Goal: Navigation & Orientation: Find specific page/section

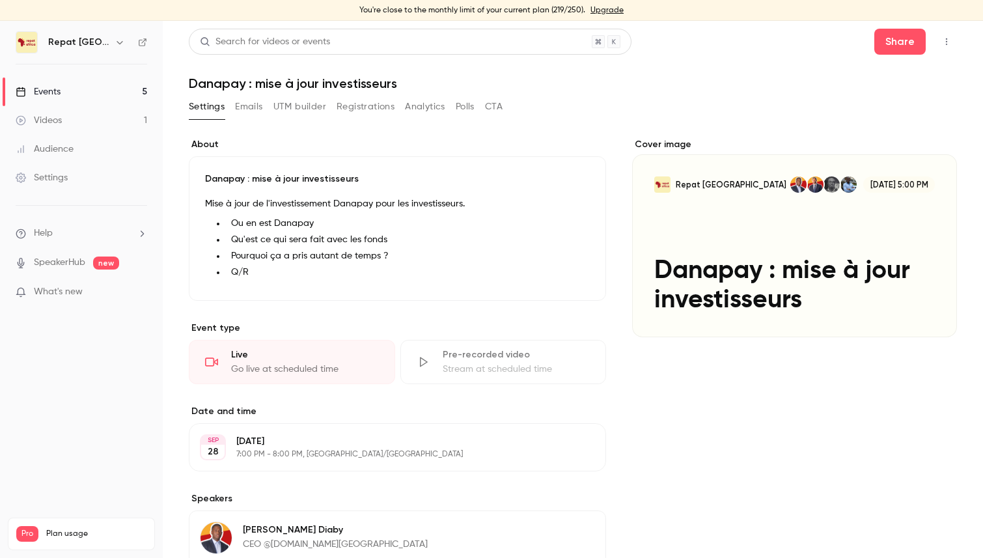
click at [49, 94] on div "Events" at bounding box center [38, 91] width 45 height 13
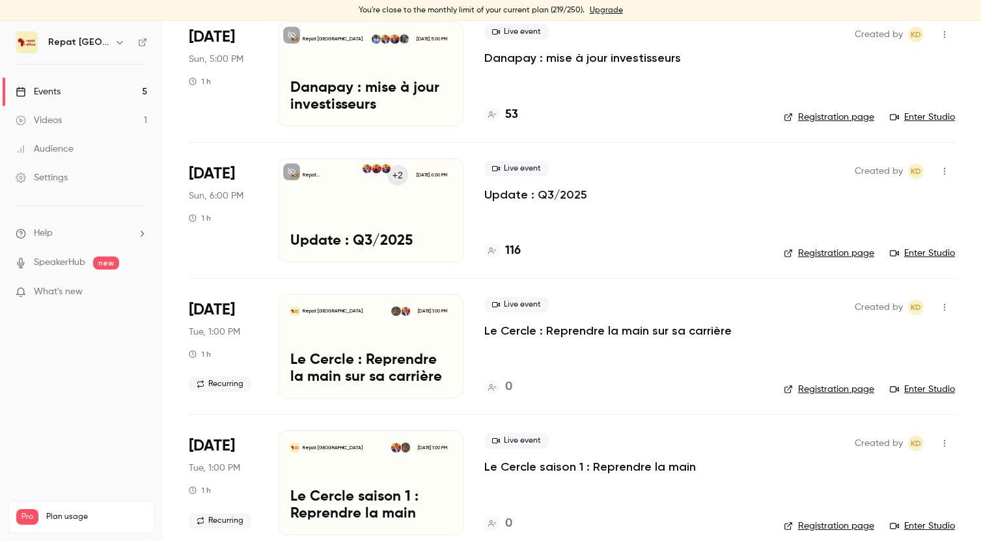
scroll to position [248, 0]
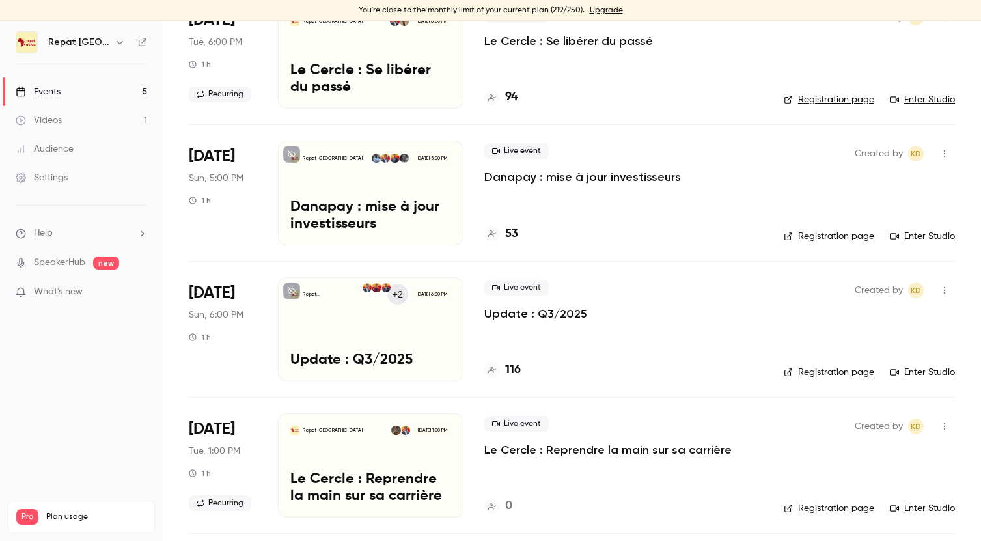
scroll to position [131, 0]
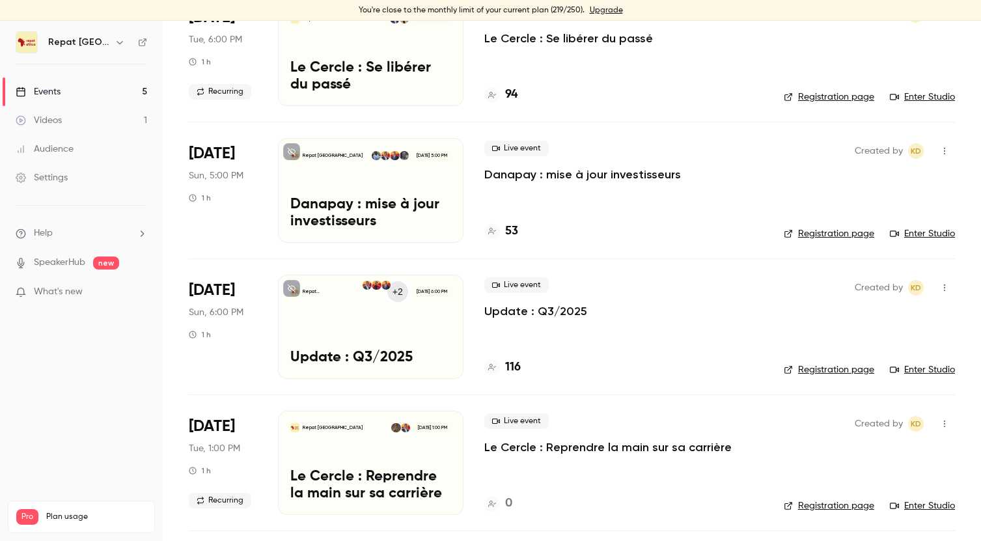
click at [518, 366] on h4 "116" at bounding box center [513, 368] width 16 height 18
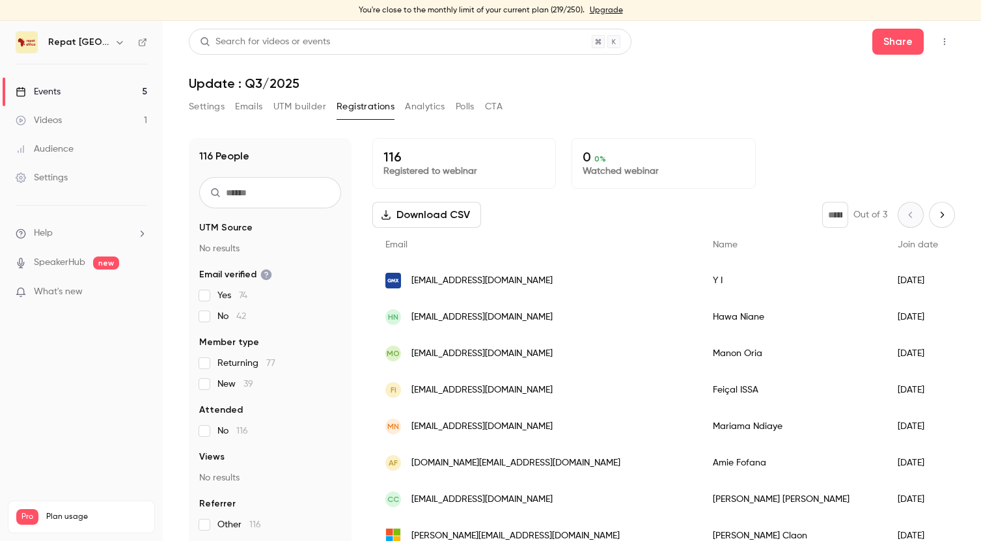
click at [79, 118] on link "Videos 1" at bounding box center [81, 120] width 163 height 29
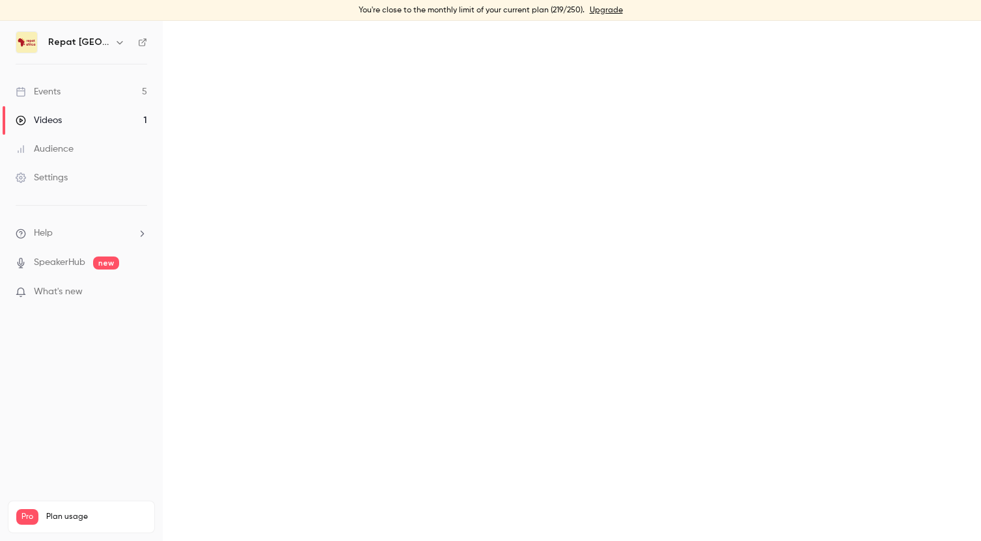
click at [94, 89] on link "Events 5" at bounding box center [81, 91] width 163 height 29
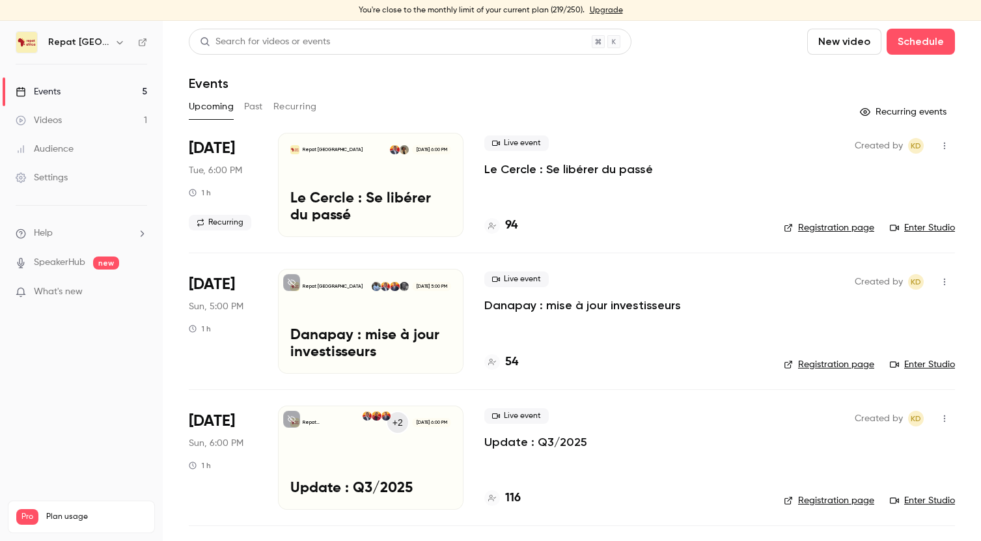
click at [571, 305] on p "Danapay : mise à jour investisseurs" at bounding box center [582, 306] width 197 height 16
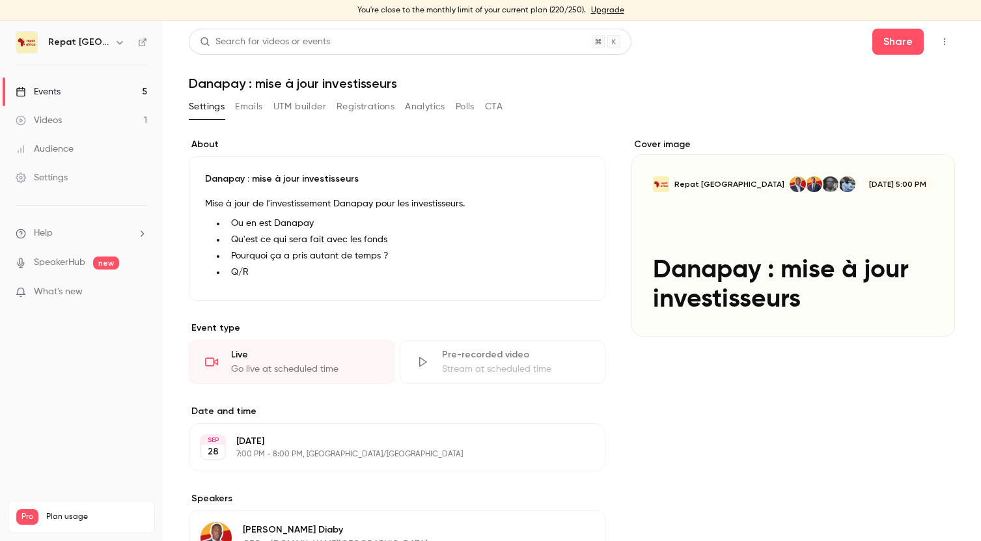
click at [949, 48] on button "button" at bounding box center [944, 41] width 21 height 21
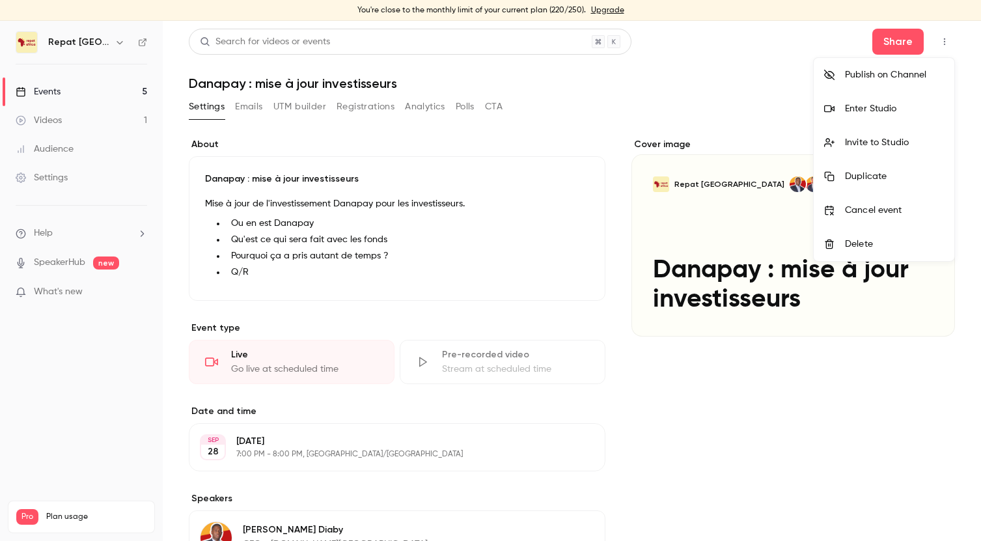
click at [900, 111] on div "Enter Studio" at bounding box center [894, 108] width 99 height 13
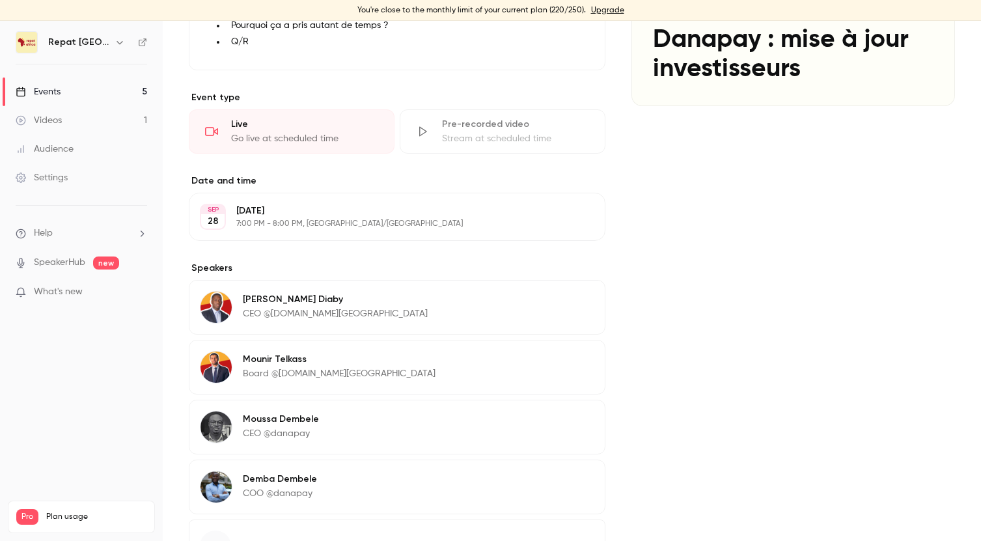
scroll to position [243, 0]
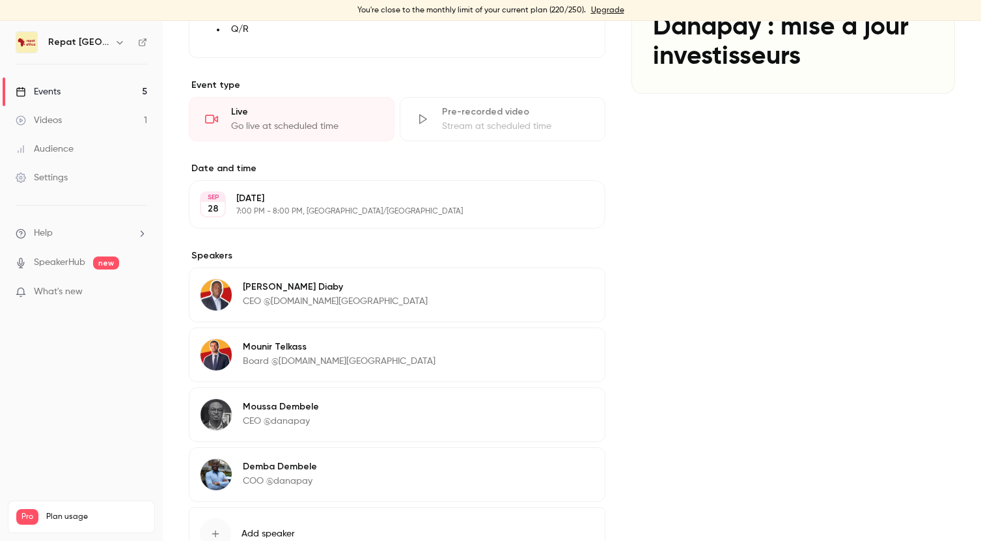
click at [55, 87] on div "Events" at bounding box center [38, 91] width 45 height 13
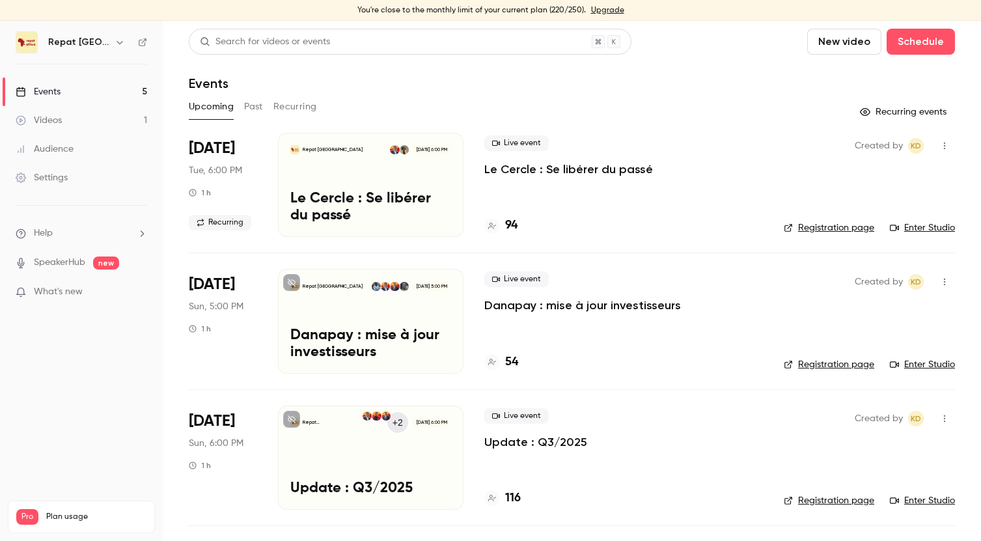
click at [64, 90] on link "Events 5" at bounding box center [81, 91] width 163 height 29
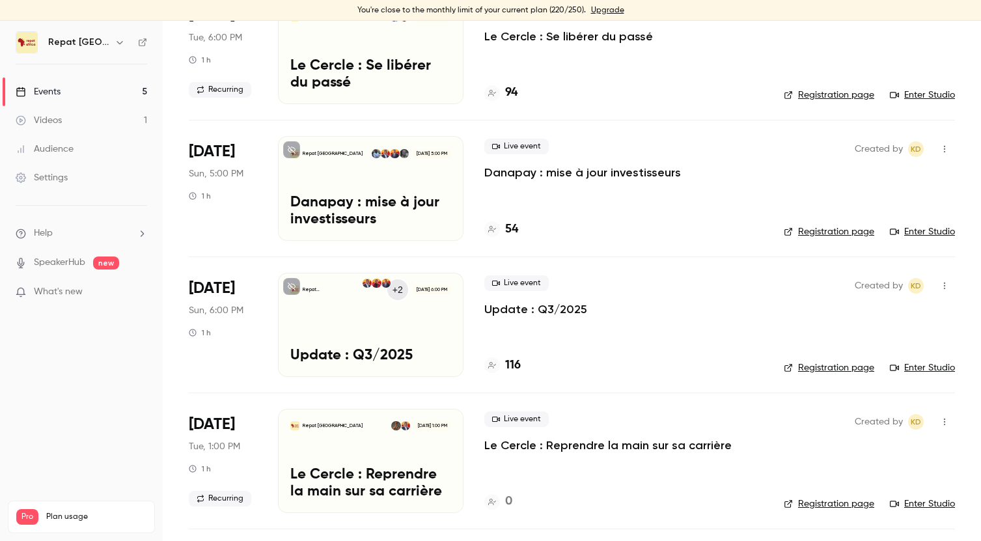
scroll to position [134, 0]
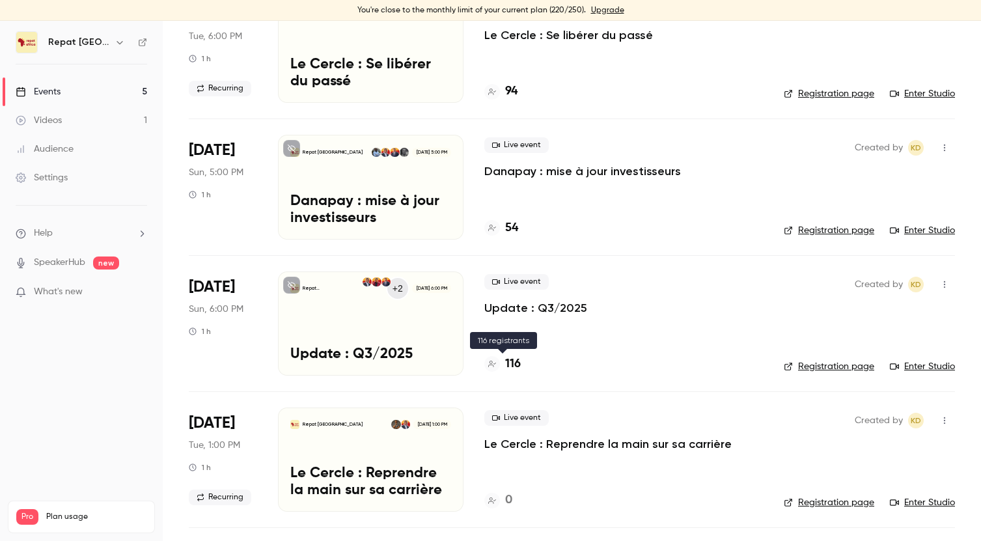
click at [513, 364] on h4 "116" at bounding box center [513, 364] width 16 height 18
